Goal: Information Seeking & Learning: Check status

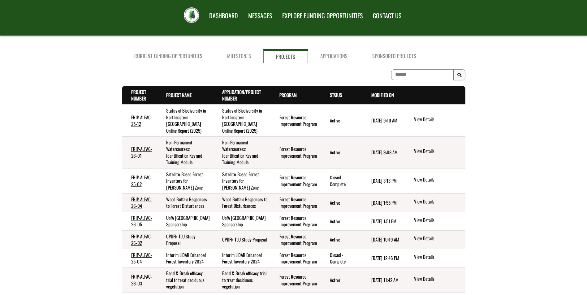
scroll to position [31, 0]
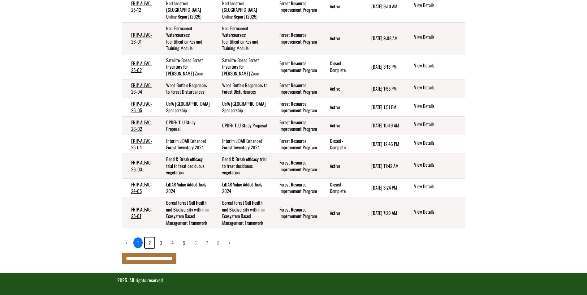
click at [150, 245] on link "2" at bounding box center [150, 243] width 10 height 11
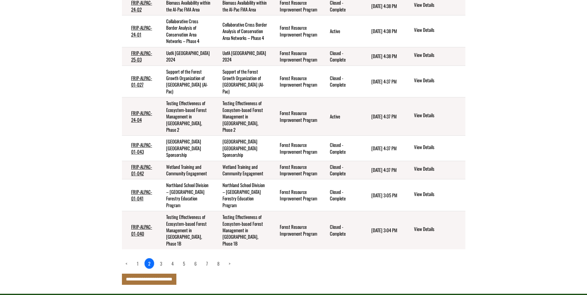
scroll to position [148, 0]
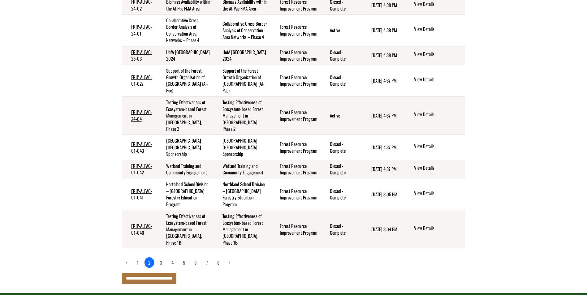
click at [166, 266] on ul "< 1 2 3 4 5 6 7 8 >" at bounding box center [178, 263] width 112 height 6
click at [164, 268] on link "3" at bounding box center [161, 262] width 10 height 11
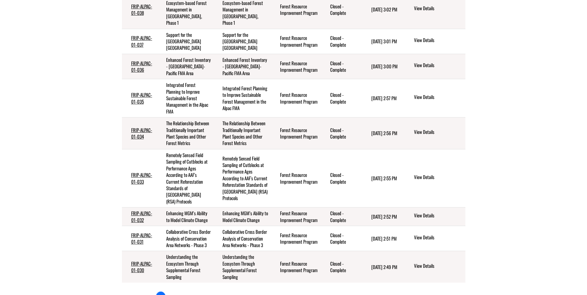
scroll to position [240, 0]
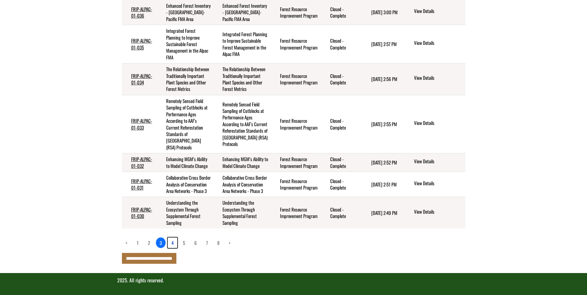
click at [174, 247] on link "4" at bounding box center [173, 243] width 10 height 11
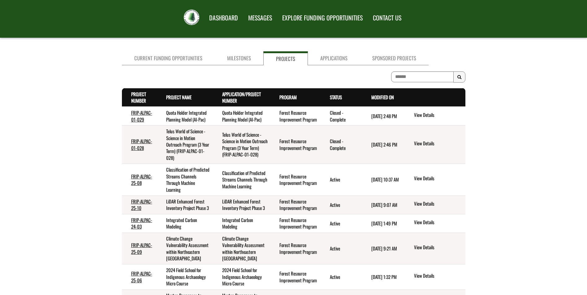
scroll to position [200, 0]
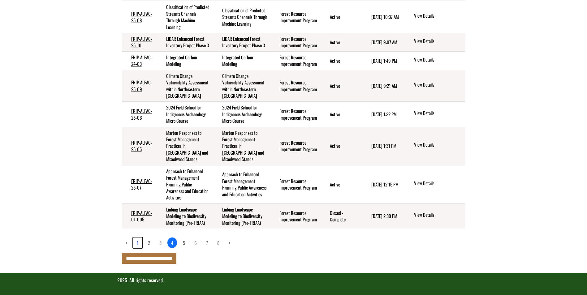
click at [138, 243] on link "1" at bounding box center [137, 243] width 9 height 11
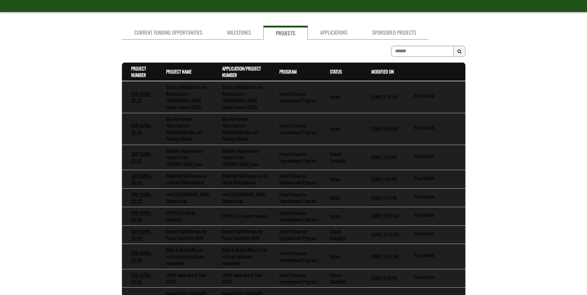
scroll to position [148, 0]
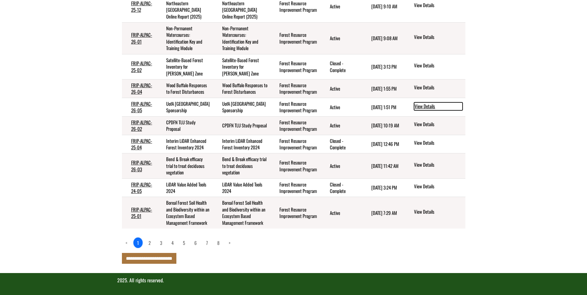
click at [425, 102] on link "View Details" at bounding box center [438, 106] width 49 height 8
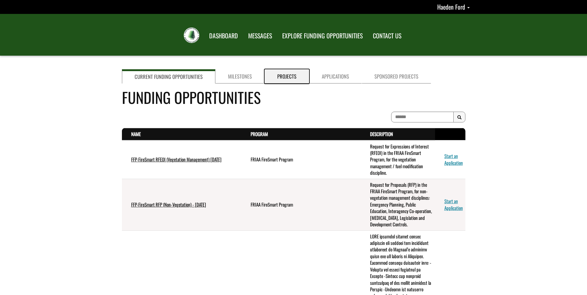
click at [286, 74] on link "Projects" at bounding box center [286, 76] width 45 height 14
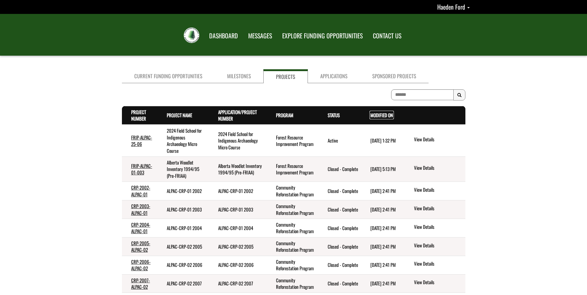
click at [389, 114] on link "Modified On . sort descending" at bounding box center [381, 115] width 23 height 7
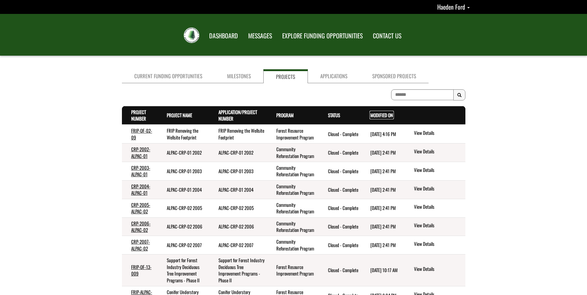
click at [383, 117] on link "Modified On . sort descending" at bounding box center [381, 115] width 23 height 7
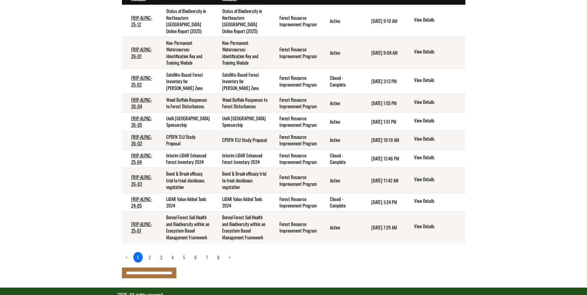
scroll to position [124, 0]
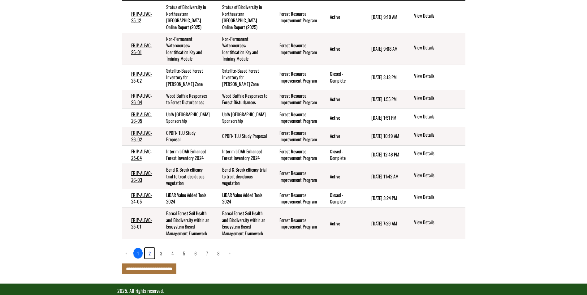
click at [147, 259] on link "2" at bounding box center [150, 253] width 10 height 11
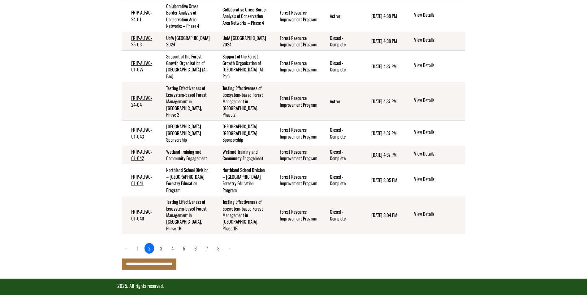
scroll to position [174, 0]
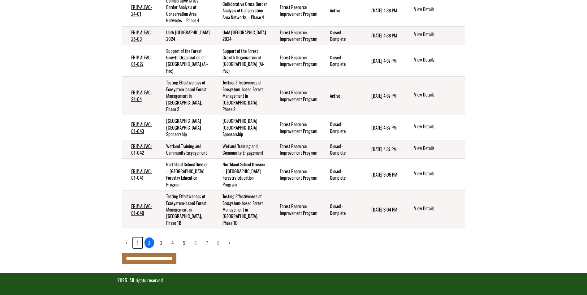
click at [137, 243] on link "1" at bounding box center [137, 243] width 9 height 11
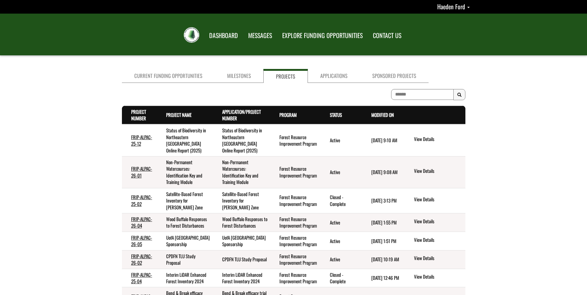
scroll to position [0, 0]
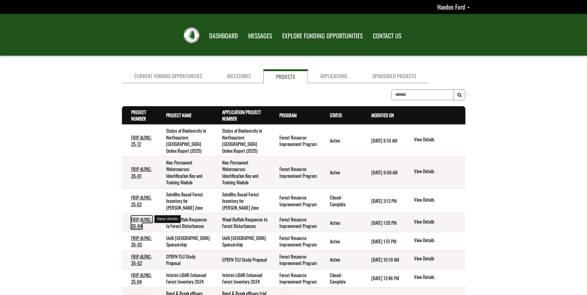
click at [144, 217] on link "FRIP-ALPAC-26-04" at bounding box center [141, 222] width 21 height 13
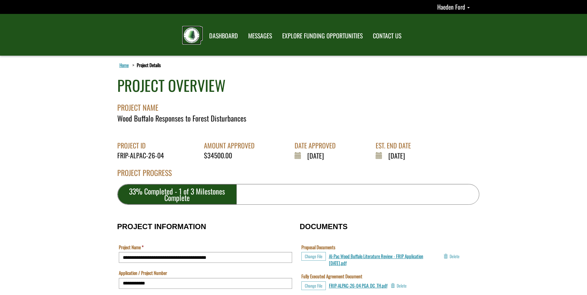
click at [189, 29] on img at bounding box center [191, 35] width 15 height 15
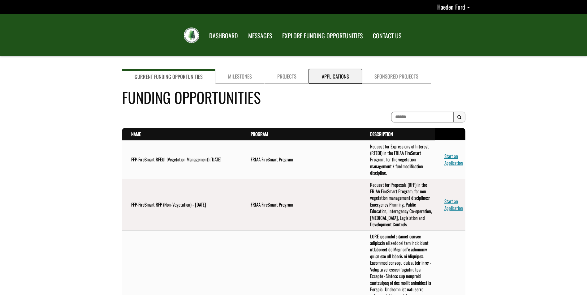
click at [327, 77] on link "Applications" at bounding box center [335, 76] width 53 height 14
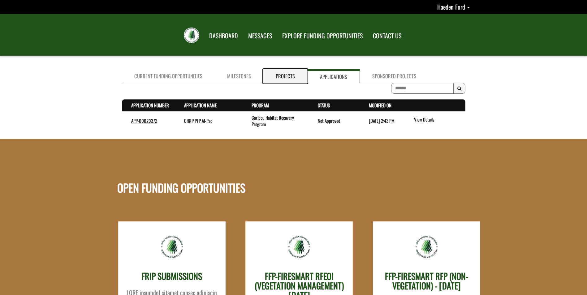
click at [282, 69] on link "Projects" at bounding box center [285, 76] width 44 height 14
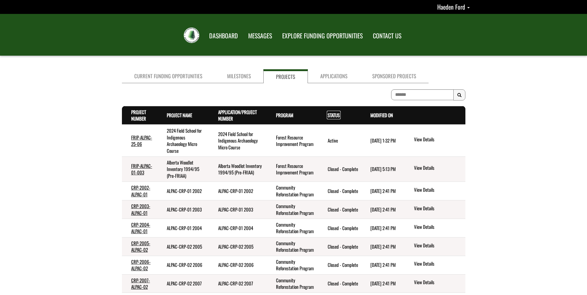
click at [337, 118] on link "Status . sort descending" at bounding box center [334, 115] width 12 height 7
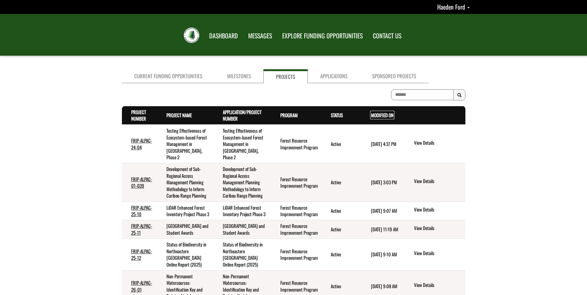
click at [391, 114] on link "Modified On . sort descending" at bounding box center [382, 115] width 23 height 7
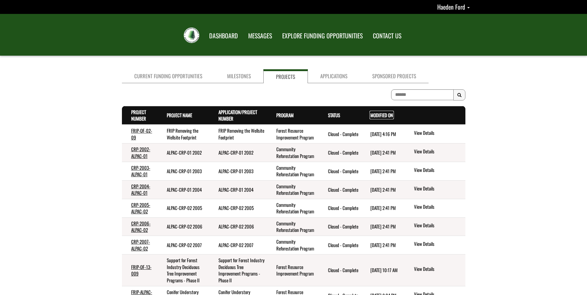
click at [391, 114] on link "Modified On . sort descending" at bounding box center [381, 115] width 23 height 7
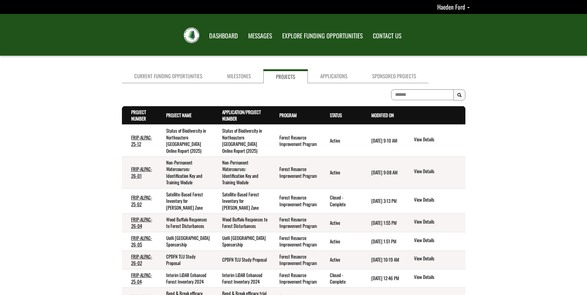
scroll to position [62, 0]
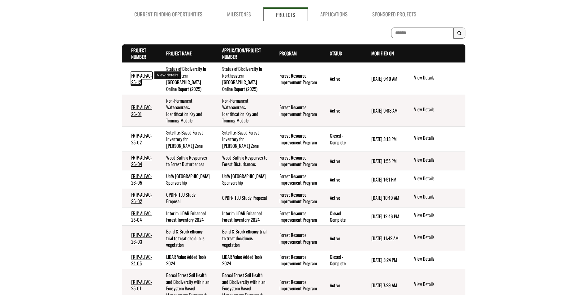
click at [144, 74] on link "FRIP-ALPAC-25-12" at bounding box center [141, 78] width 21 height 13
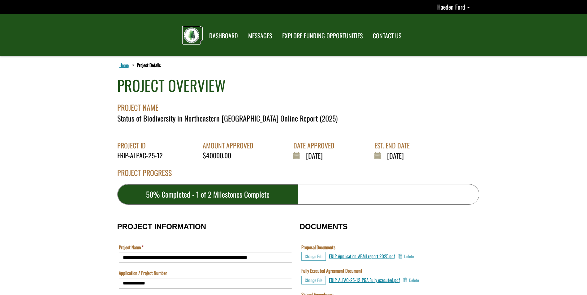
click at [185, 37] on img at bounding box center [191, 35] width 15 height 15
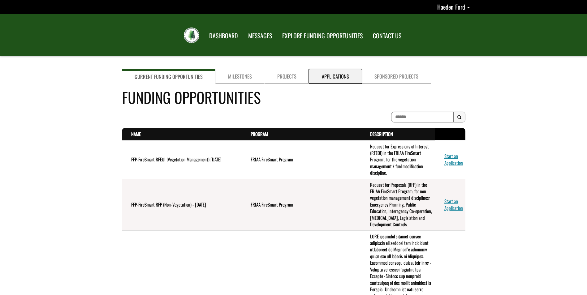
click at [322, 79] on link "Applications" at bounding box center [335, 76] width 53 height 14
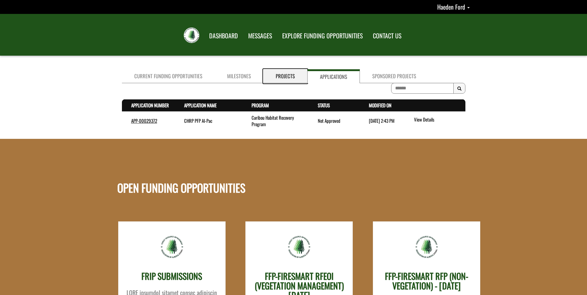
click at [293, 74] on link "Projects" at bounding box center [285, 76] width 44 height 14
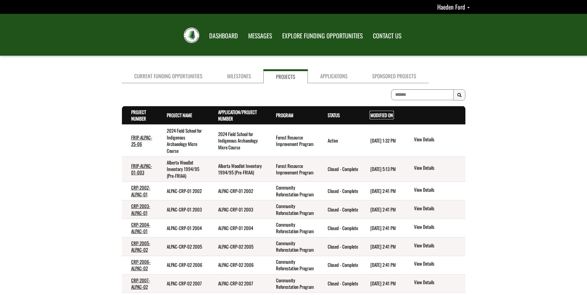
click at [380, 113] on link "Modified On . sort descending" at bounding box center [381, 115] width 23 height 7
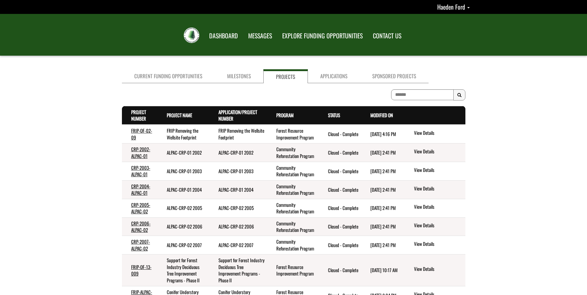
click at [396, 114] on th "Modified On . sort descending" at bounding box center [382, 115] width 43 height 19
click at [393, 113] on th "Modified On . sort descending" at bounding box center [382, 115] width 43 height 19
click at [380, 114] on link "Modified On . sort descending" at bounding box center [381, 115] width 23 height 7
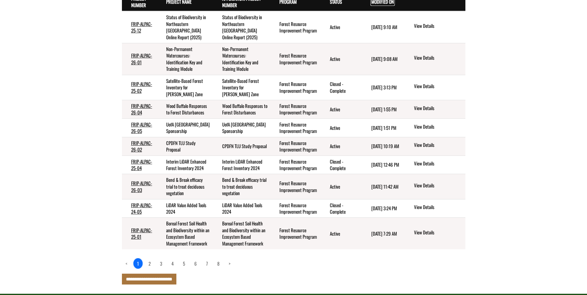
scroll to position [124, 0]
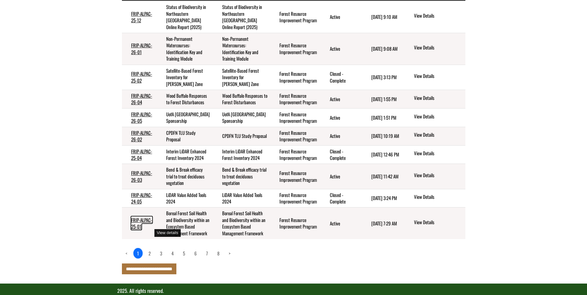
click at [140, 230] on link "FRIP-ALPAC-25-01" at bounding box center [141, 223] width 21 height 13
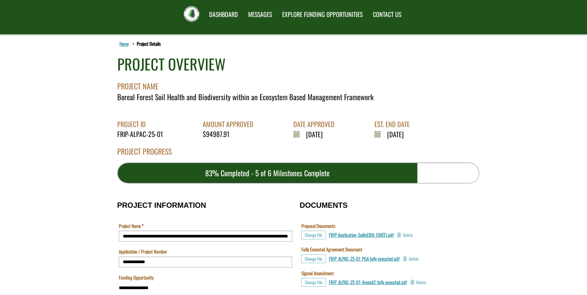
scroll to position [31, 0]
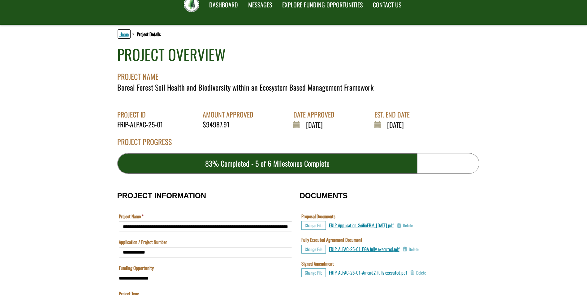
click at [122, 35] on link "Home" at bounding box center [124, 34] width 12 height 8
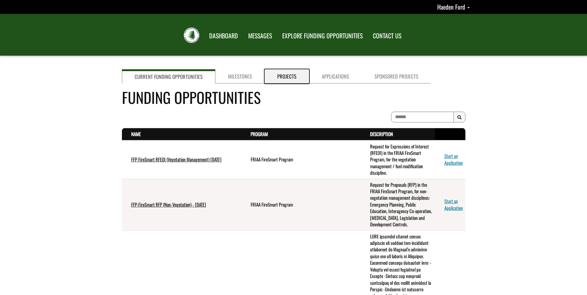
click at [299, 77] on link "Projects" at bounding box center [286, 76] width 45 height 14
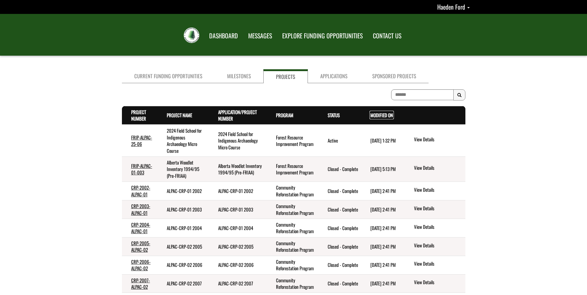
click at [379, 118] on link "Modified On . sort descending" at bounding box center [381, 115] width 23 height 7
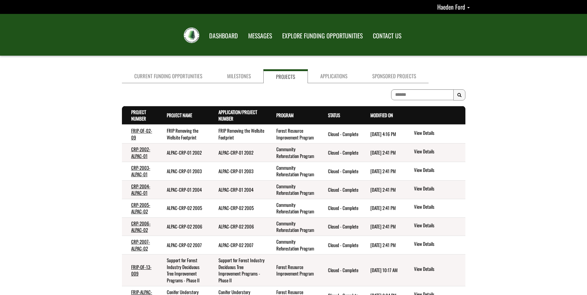
click at [383, 118] on th "Modified On . sort descending" at bounding box center [382, 115] width 43 height 19
click at [380, 113] on link "Modified On . sort descending" at bounding box center [381, 115] width 23 height 7
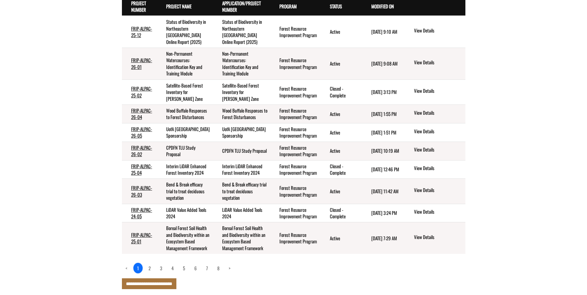
scroll to position [124, 0]
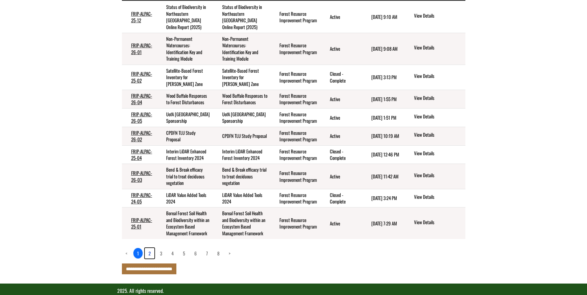
click at [150, 259] on link "2" at bounding box center [150, 253] width 10 height 11
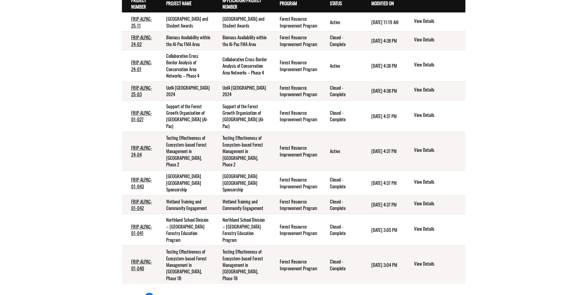
scroll to position [174, 0]
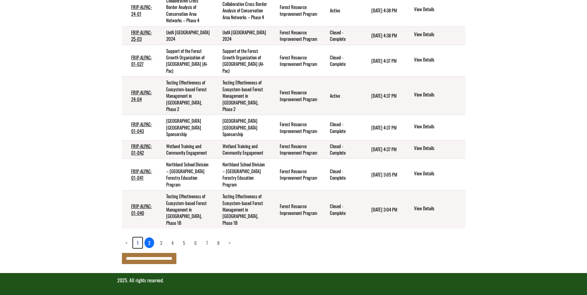
click at [134, 244] on link "1" at bounding box center [137, 243] width 9 height 11
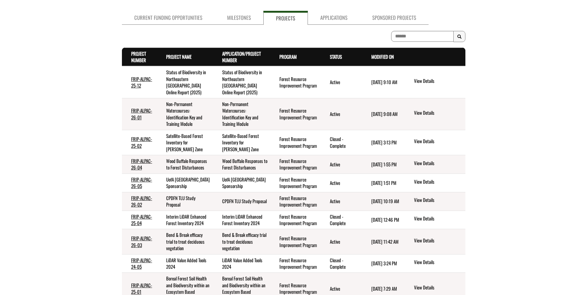
scroll to position [55, 0]
